Goal: Information Seeking & Learning: Learn about a topic

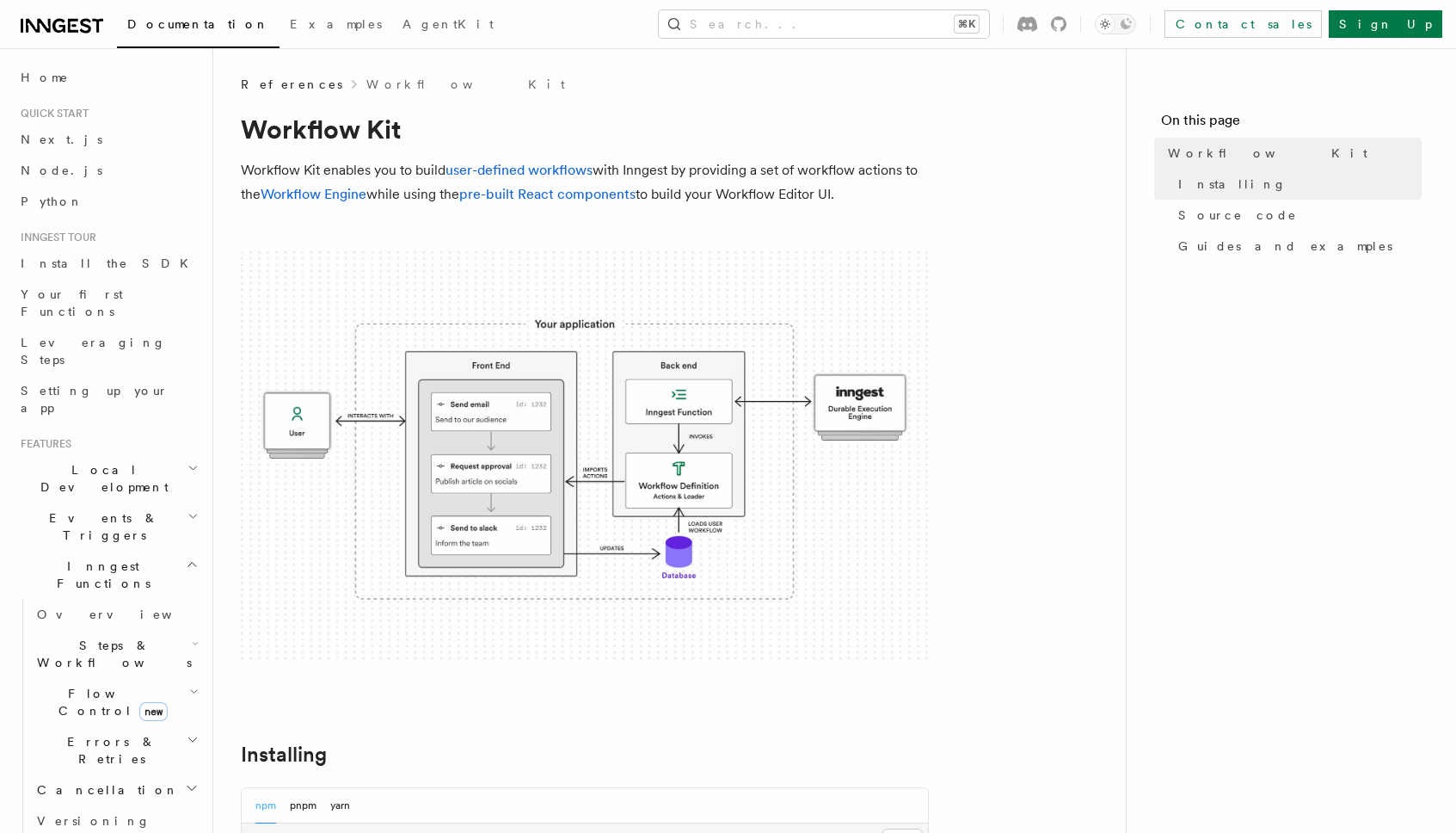
click at [139, 702] on span "new" at bounding box center [153, 712] width 29 height 19
click at [92, 768] on span "Singleton" at bounding box center [102, 774] width 98 height 14
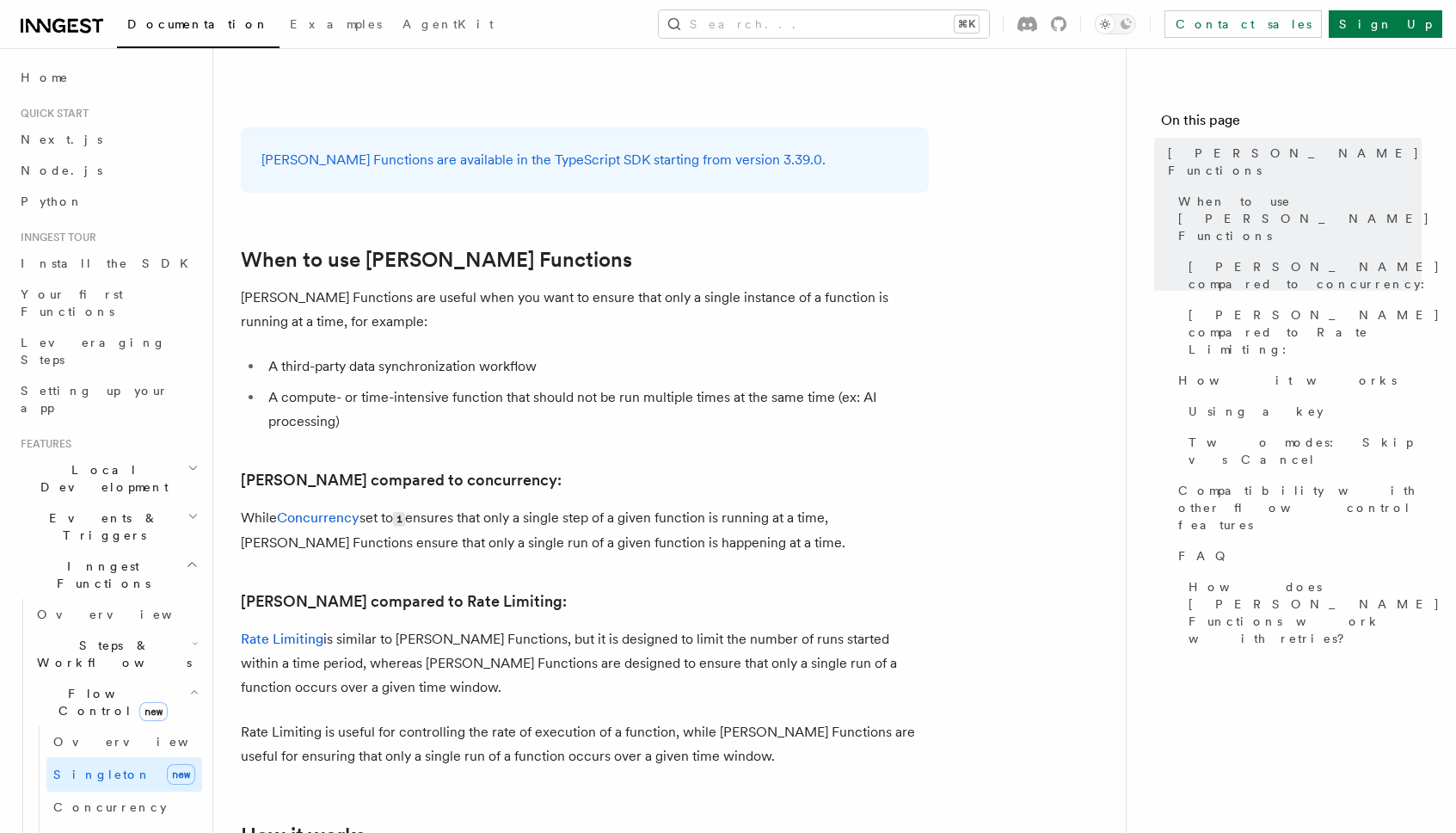
scroll to position [491, 0]
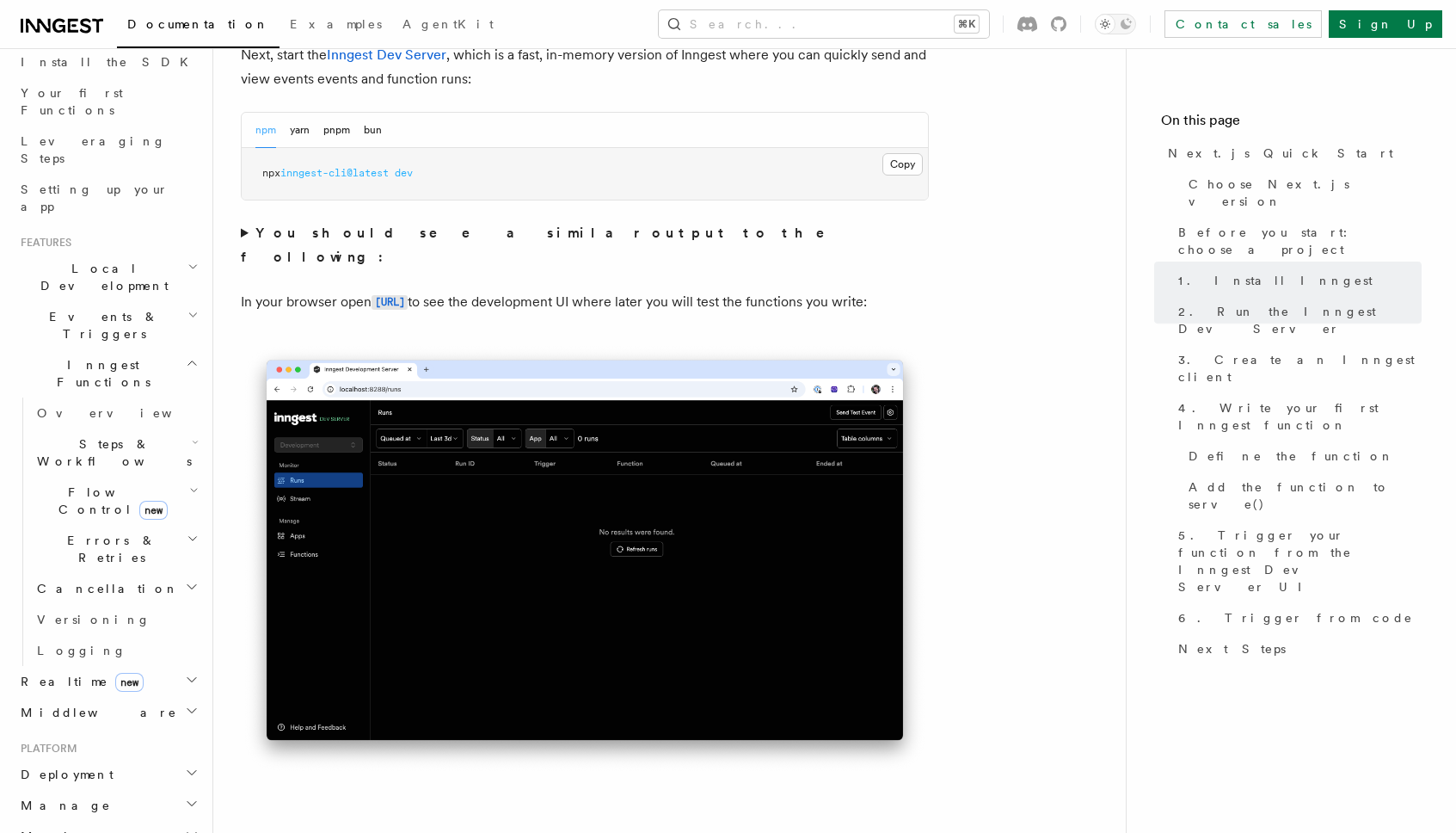
scroll to position [297, 0]
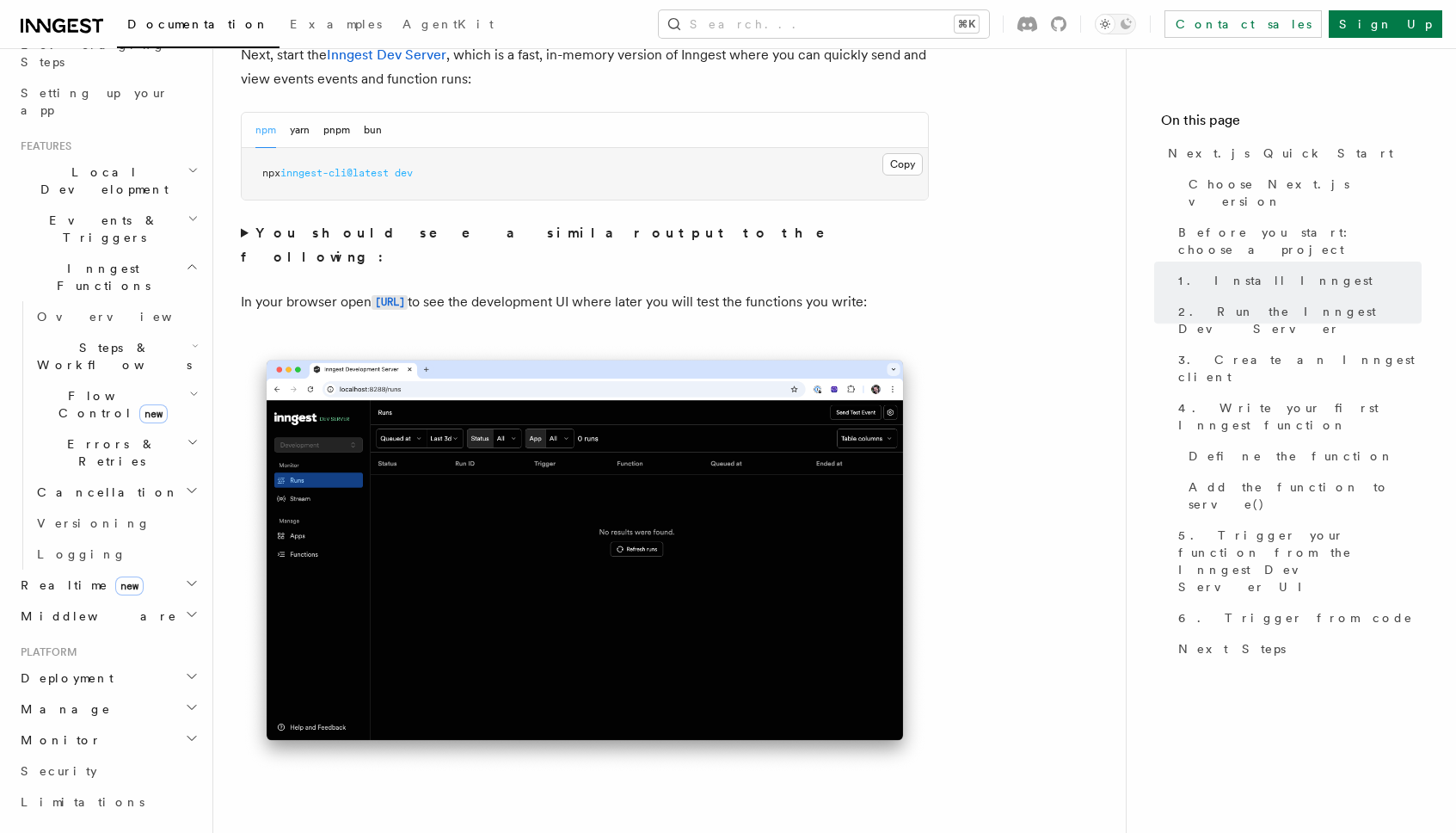
click at [125, 600] on h2 "Middleware" at bounding box center [108, 616] width 189 height 31
click at [113, 570] on h2 "Realtime new" at bounding box center [108, 585] width 189 height 31
click at [75, 609] on span "Overview" at bounding box center [125, 616] width 178 height 14
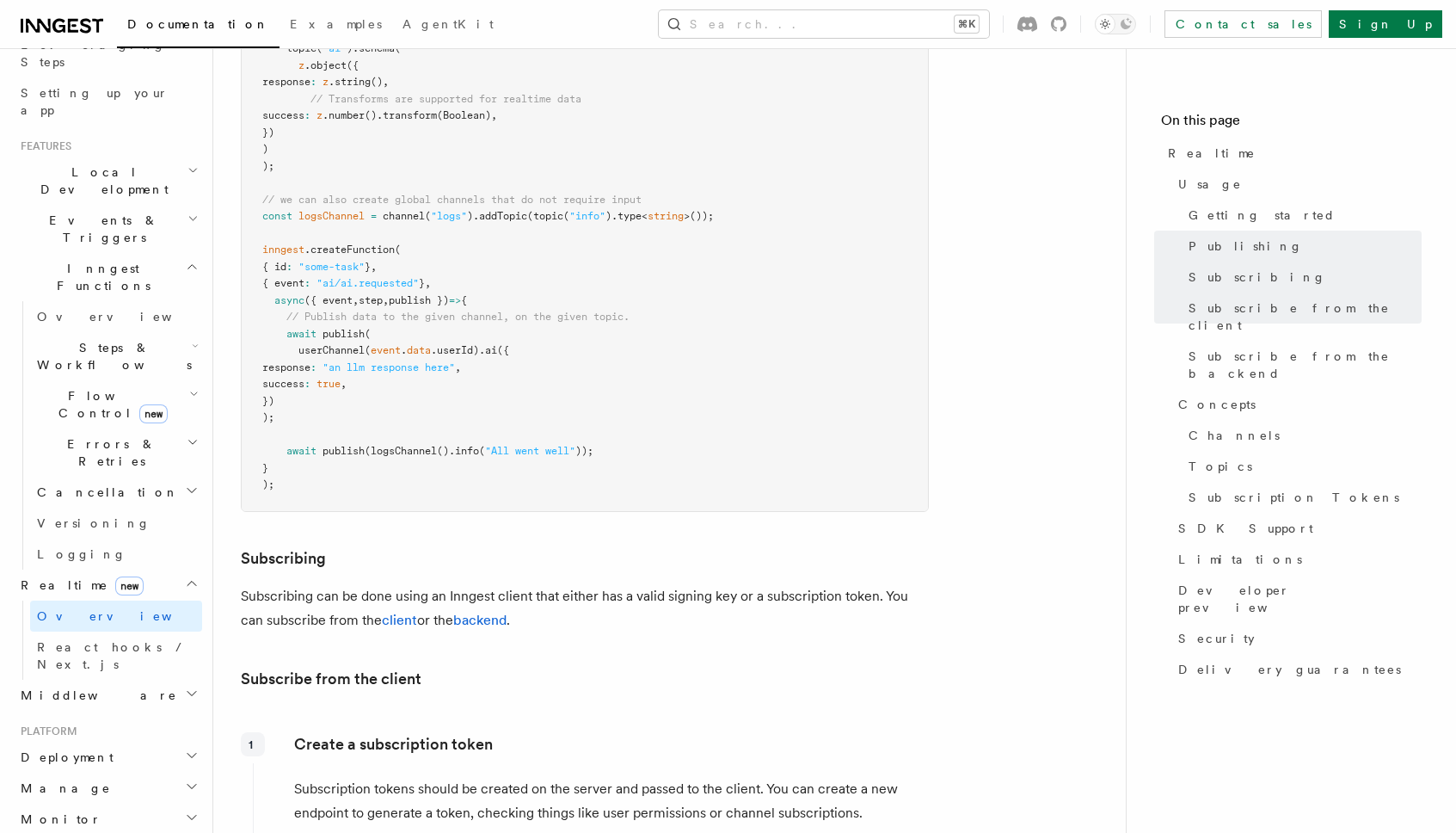
scroll to position [1464, 0]
